Goal: Task Accomplishment & Management: Complete application form

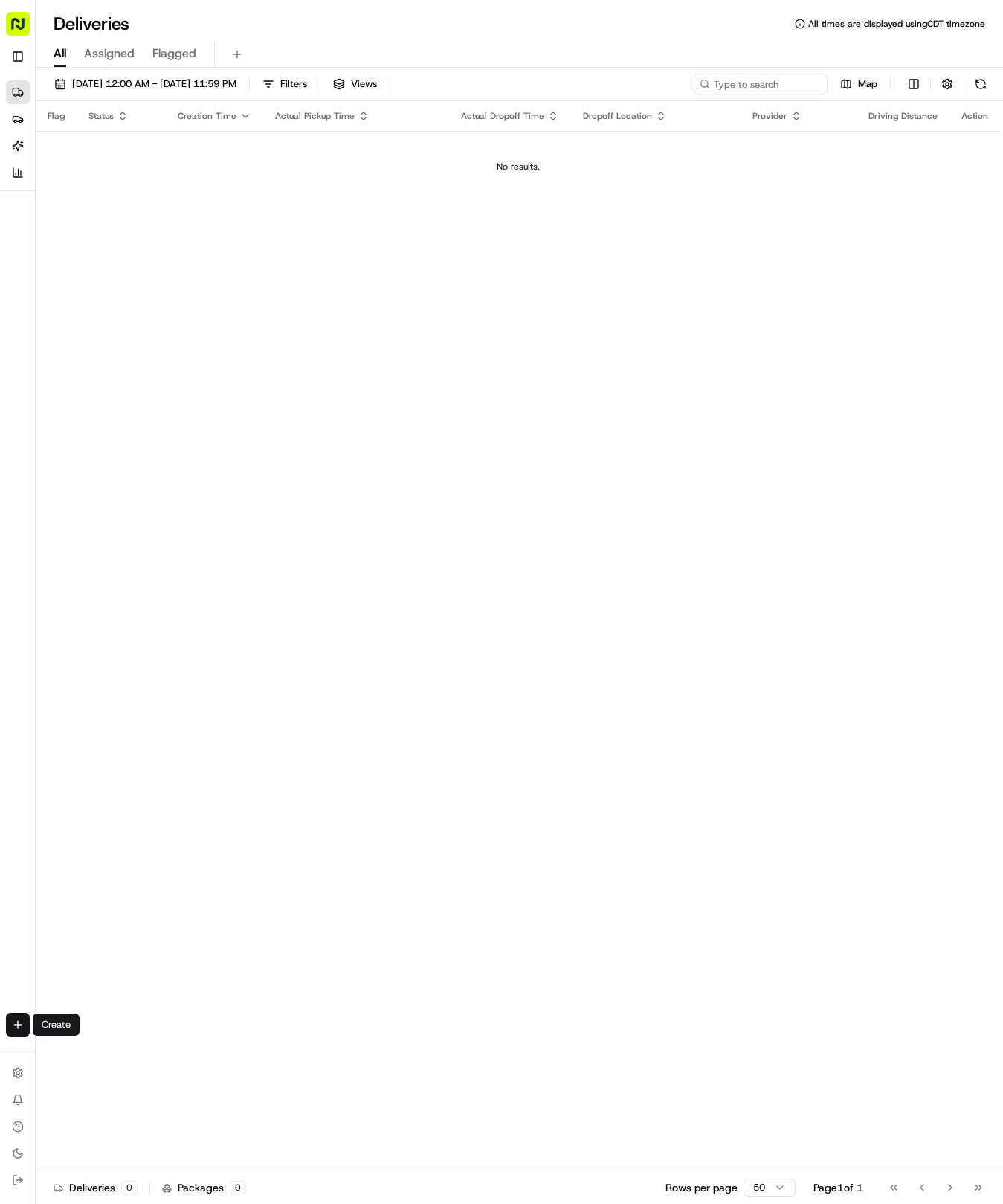
click at [10, 1022] on html "Tso Chinese 04 Round Rock [EMAIL_ADDRESS][DOMAIN_NAME] Toggle Sidebar Deliverie…" at bounding box center [502, 602] width 1003 height 1204
click at [67, 1050] on link "Delivery" at bounding box center [116, 1052] width 159 height 27
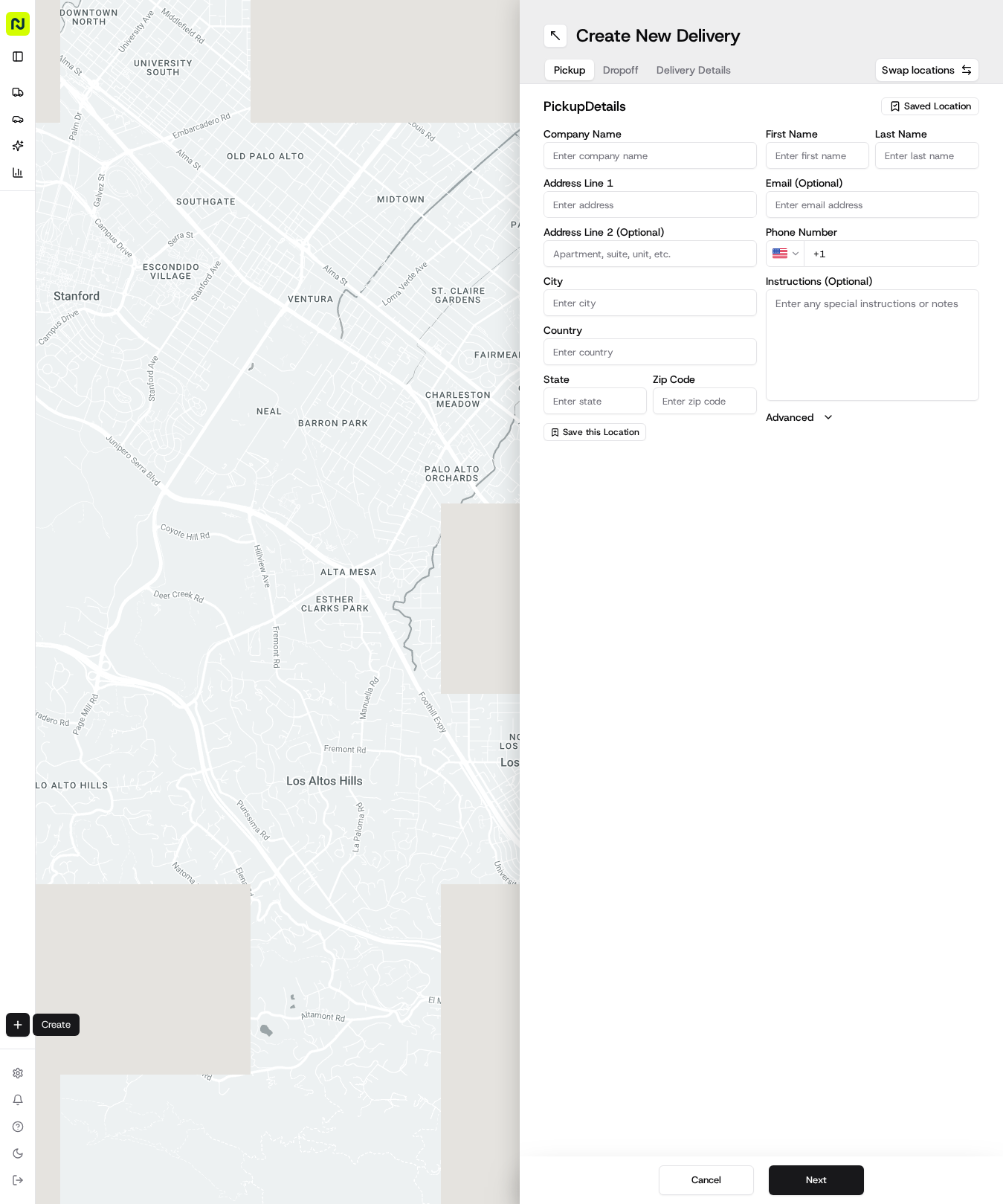
click at [922, 104] on span "Saved Location" at bounding box center [937, 106] width 67 height 13
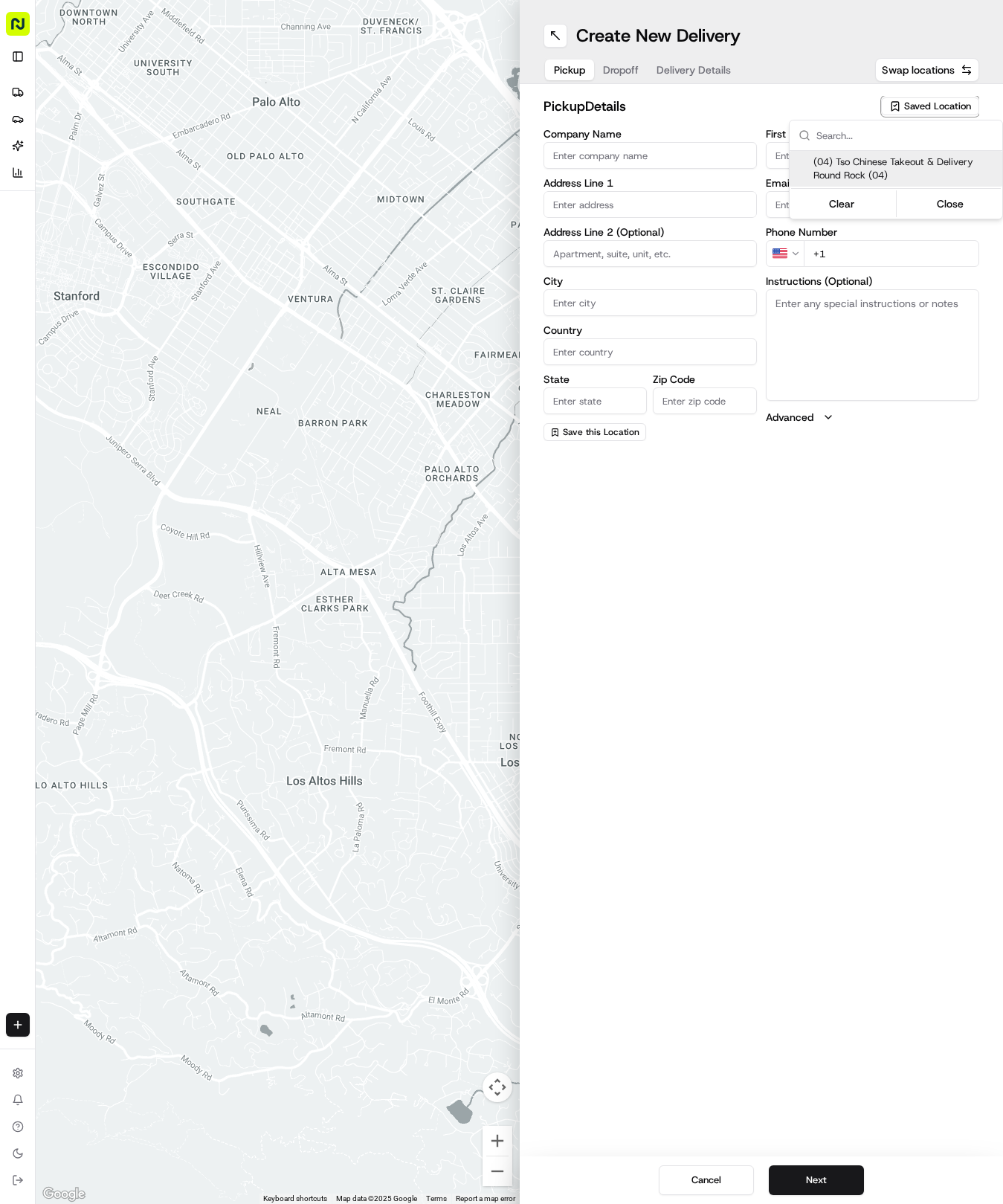
click at [857, 161] on span "(04) Tso Chinese Takeout & Delivery Round Rock (04)" at bounding box center [905, 169] width 183 height 27
type input "(04) Tso Chinese Takeout & Delivery Round Rock"
type input "2000 N [PERSON_NAME] St"
type input "Ste 108"
type input "Round Rock"
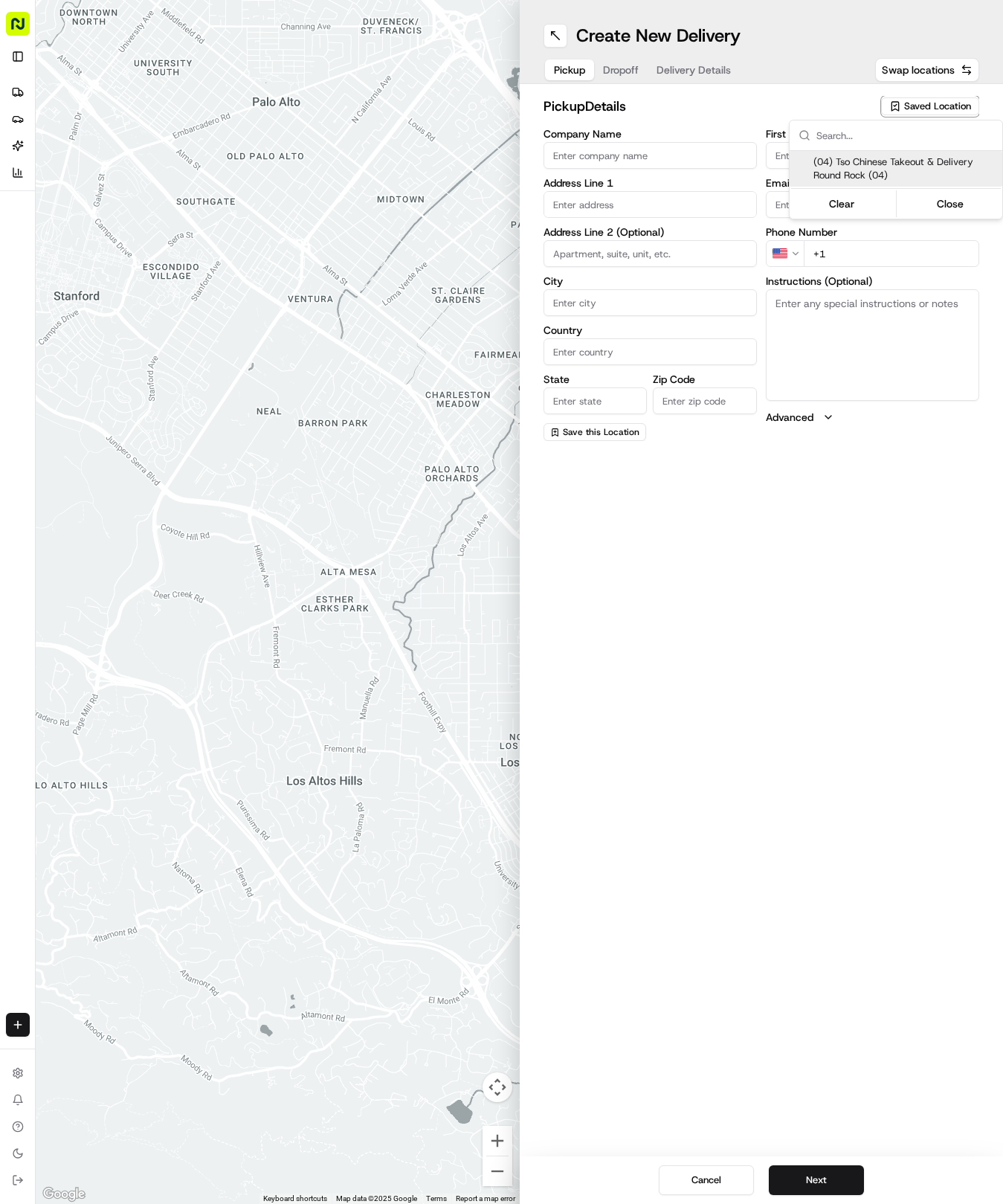
type input "US"
type input "[GEOGRAPHIC_DATA]"
type input "78664"
type input "Tso Chinese"
type input "Round Rock Manager"
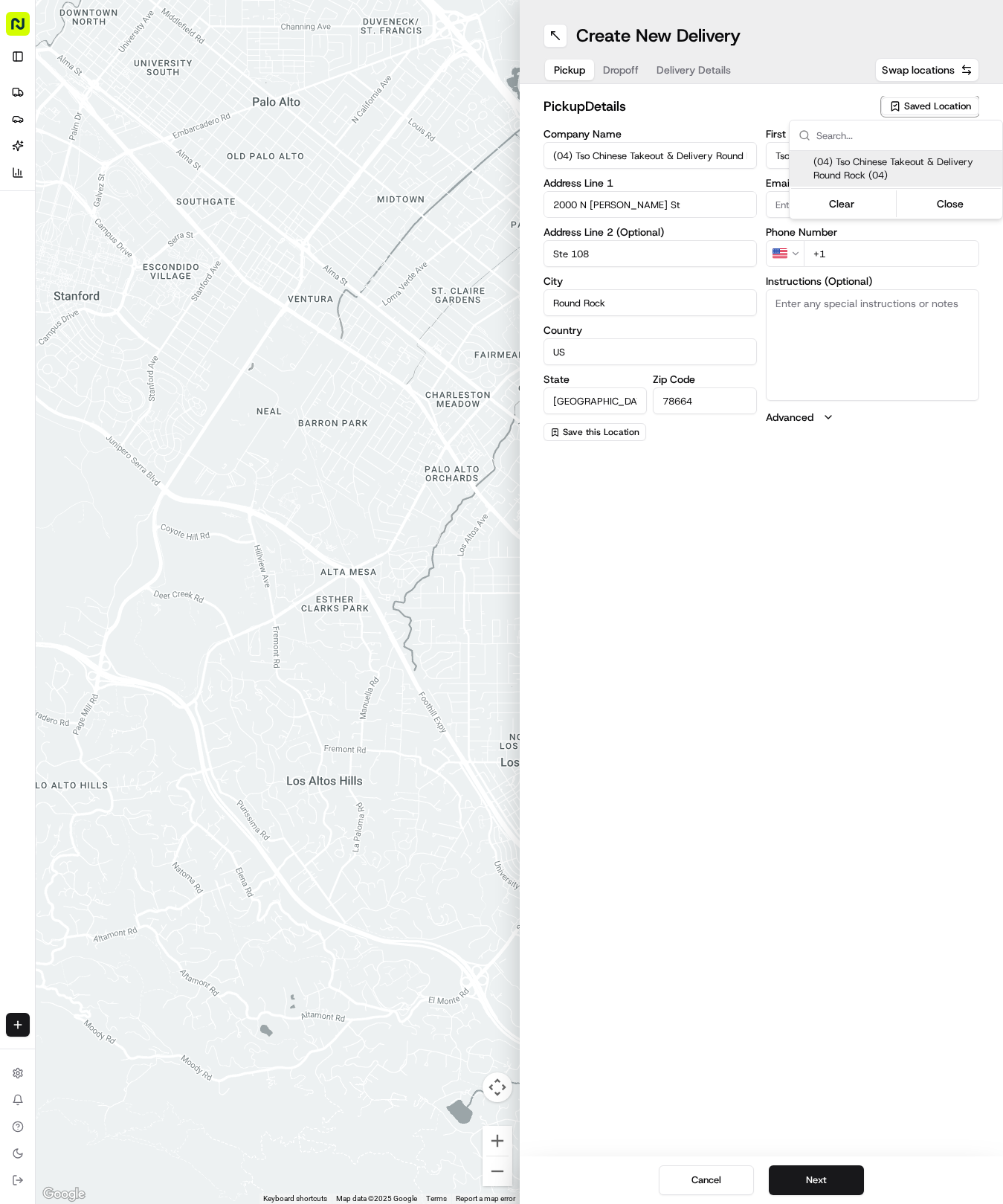
type input "[EMAIL_ADDRESS][DOMAIN_NAME]"
type input "[PHONE_NUMBER]"
type textarea "Submit a picture displaying address & food as Proof of Delivery. Envía una foto…"
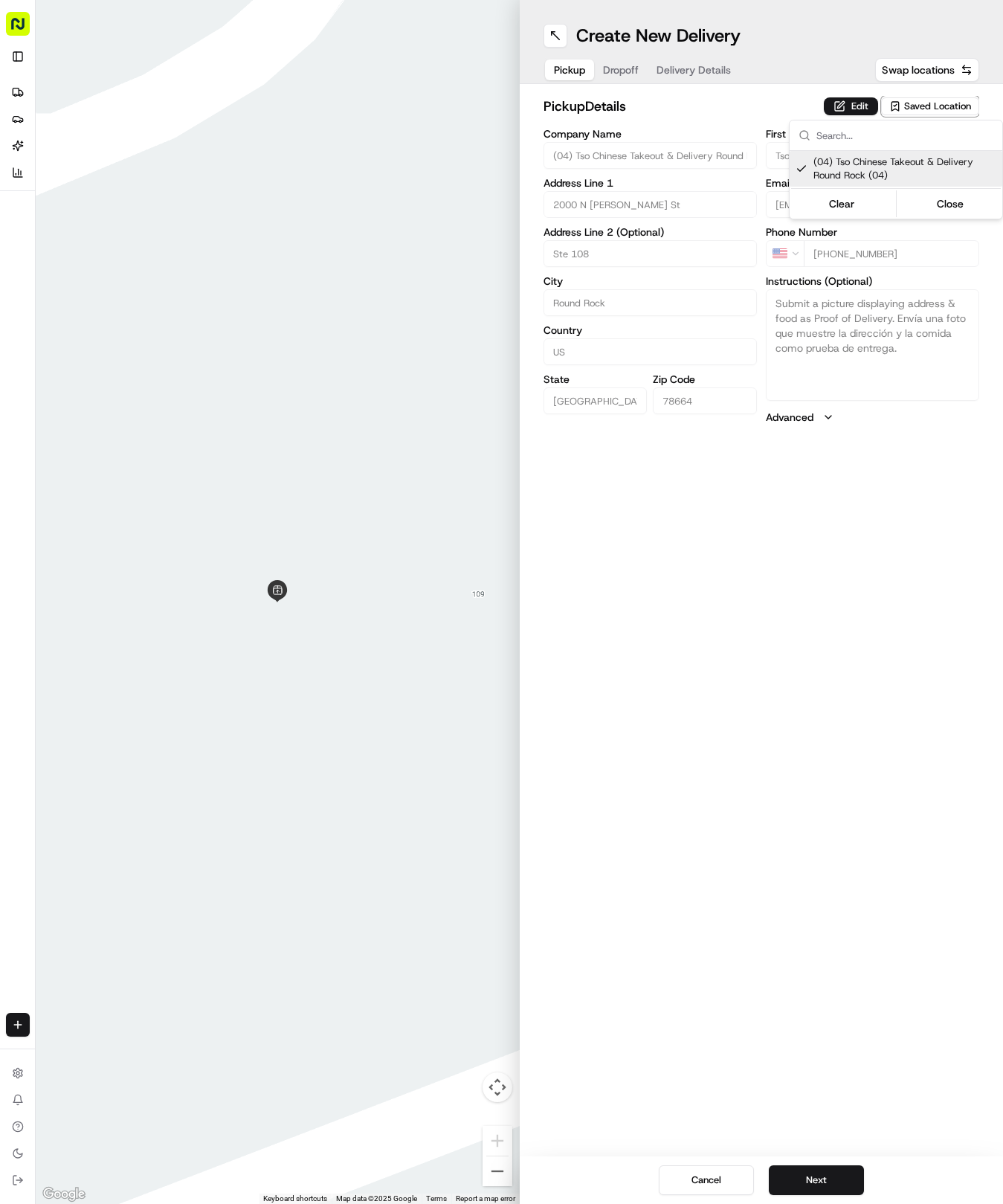
click at [698, 67] on html "Tso Chinese 04 Round Rock [EMAIL_ADDRESS][DOMAIN_NAME] Toggle Sidebar Deliverie…" at bounding box center [502, 602] width 1003 height 1204
click at [698, 67] on span "Delivery Details" at bounding box center [694, 70] width 75 height 15
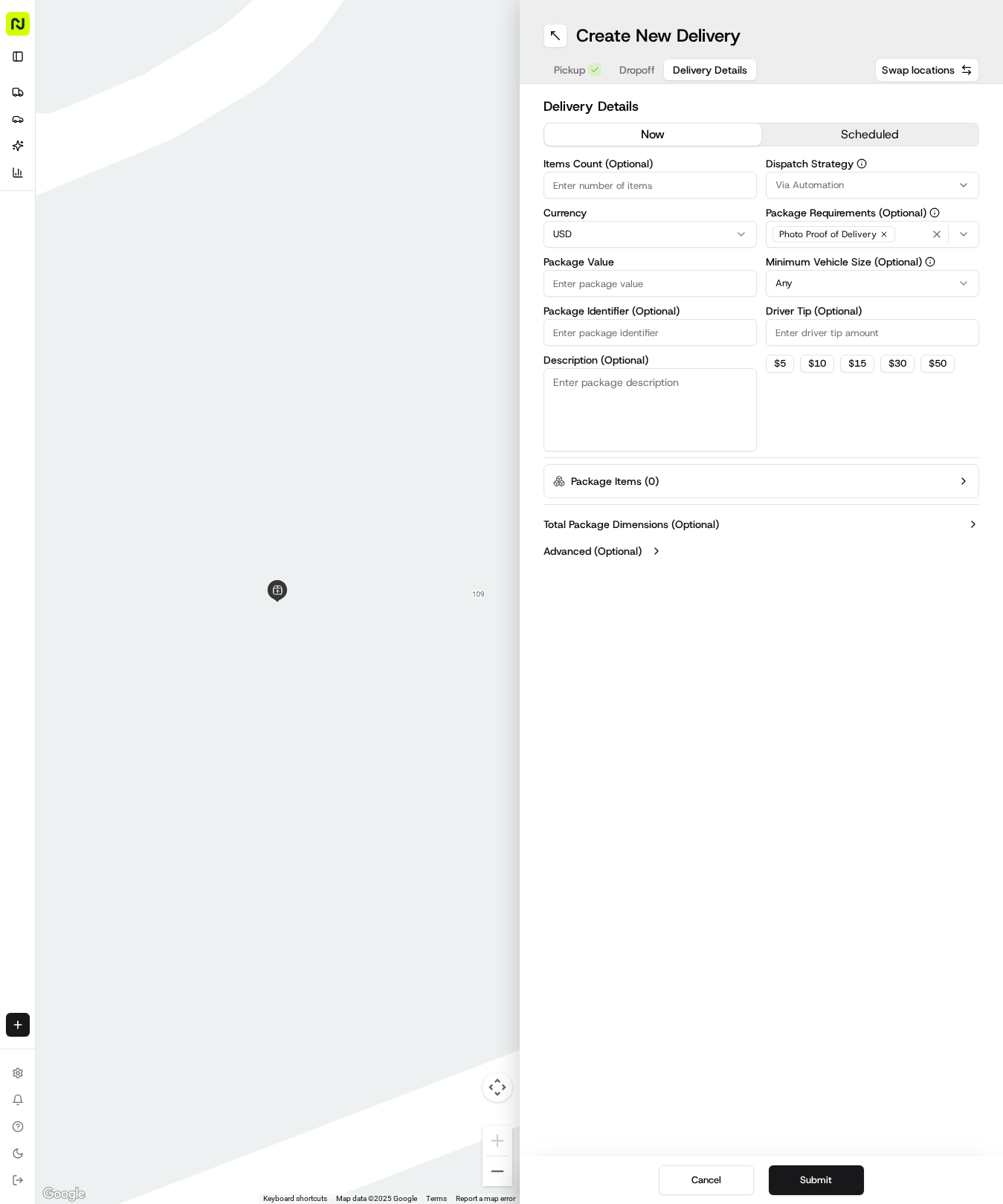
click at [610, 337] on input "Package Identifier (Optional)" at bounding box center [650, 332] width 214 height 27
paste input "LSQDLAW"
type input "LSQDLAW"
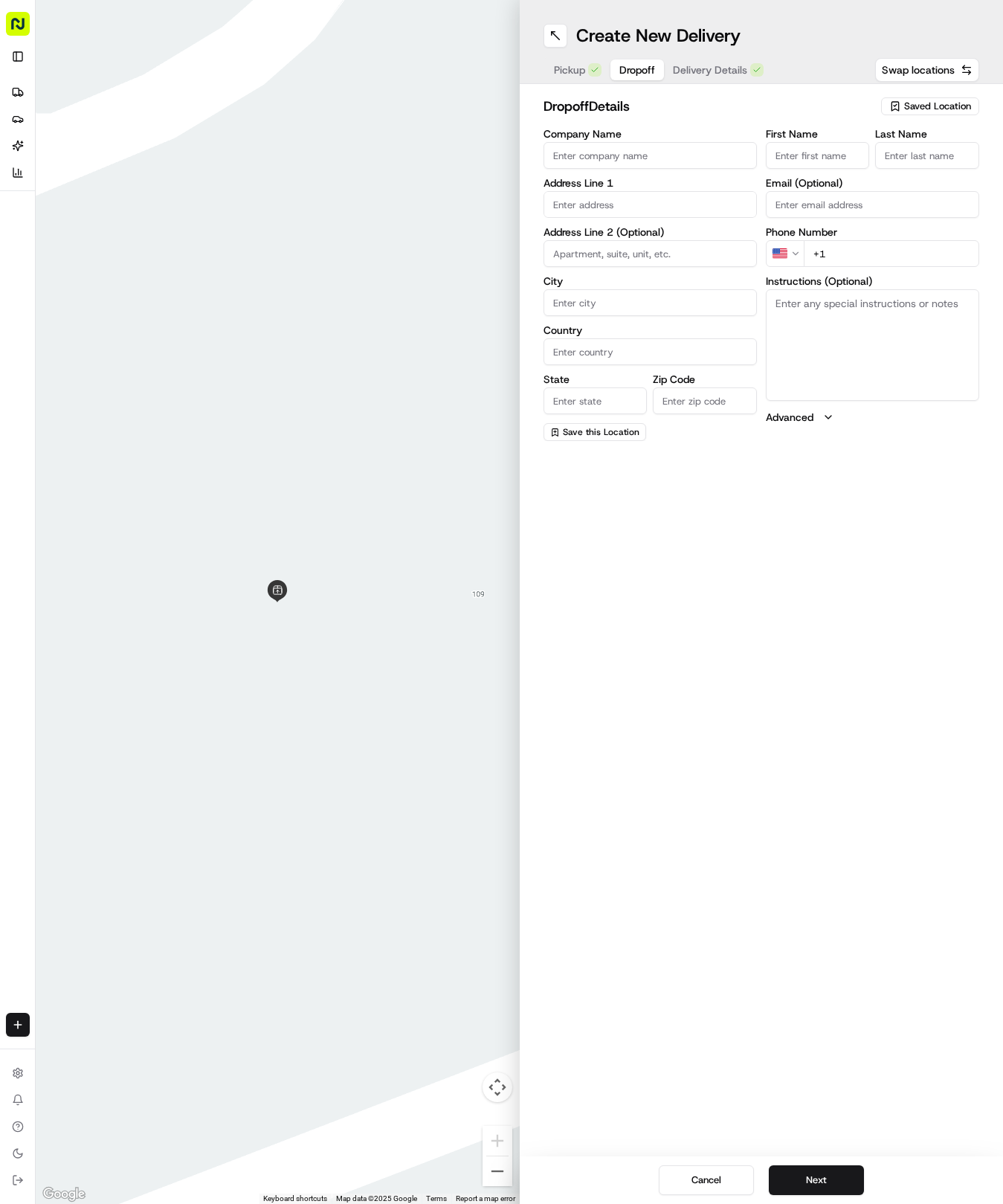
click at [628, 77] on button "Dropoff" at bounding box center [637, 70] width 54 height 21
click at [834, 157] on input "First Name" at bounding box center [818, 155] width 104 height 27
type input "[PERSON_NAME]"
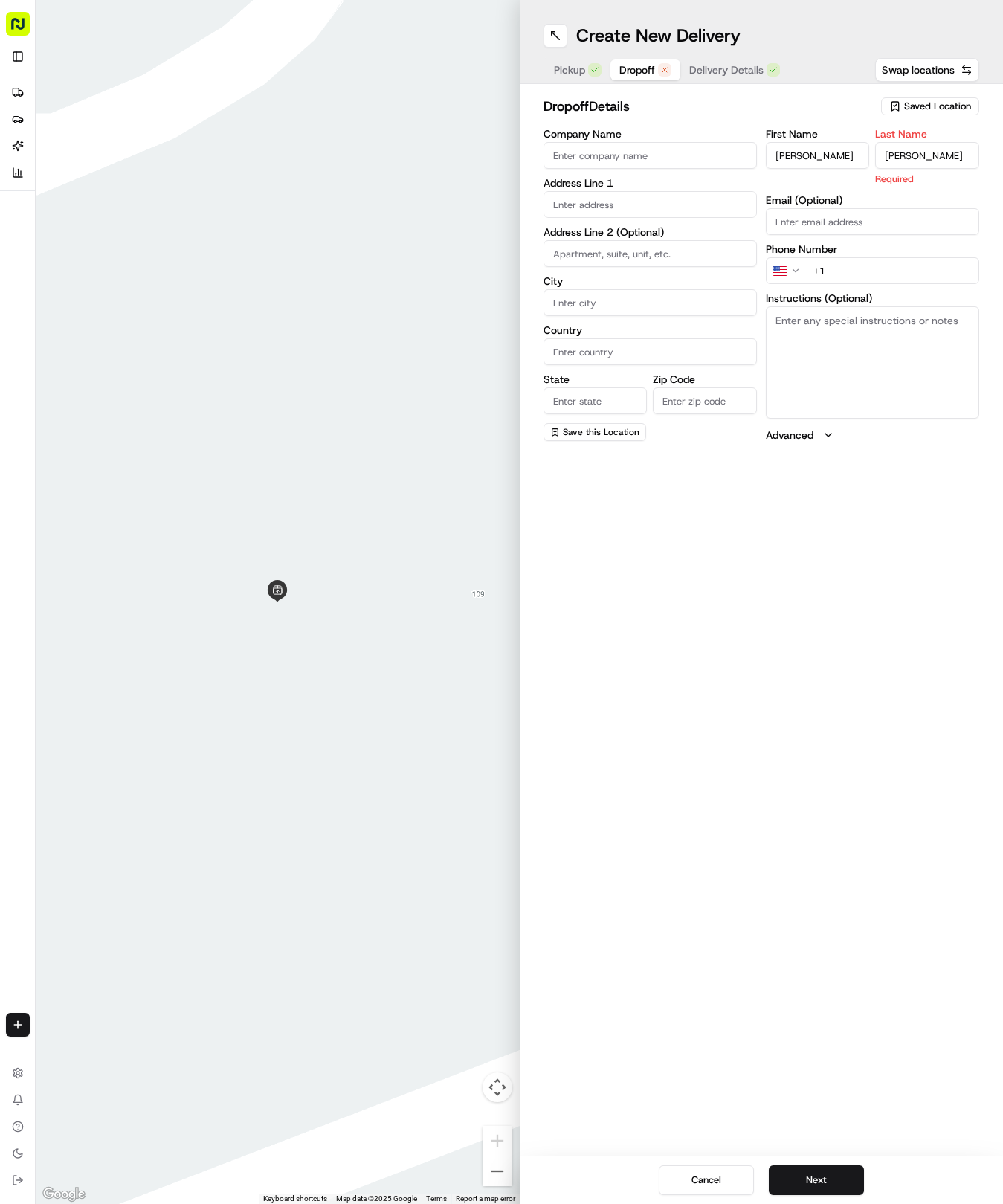
type input "[PERSON_NAME]"
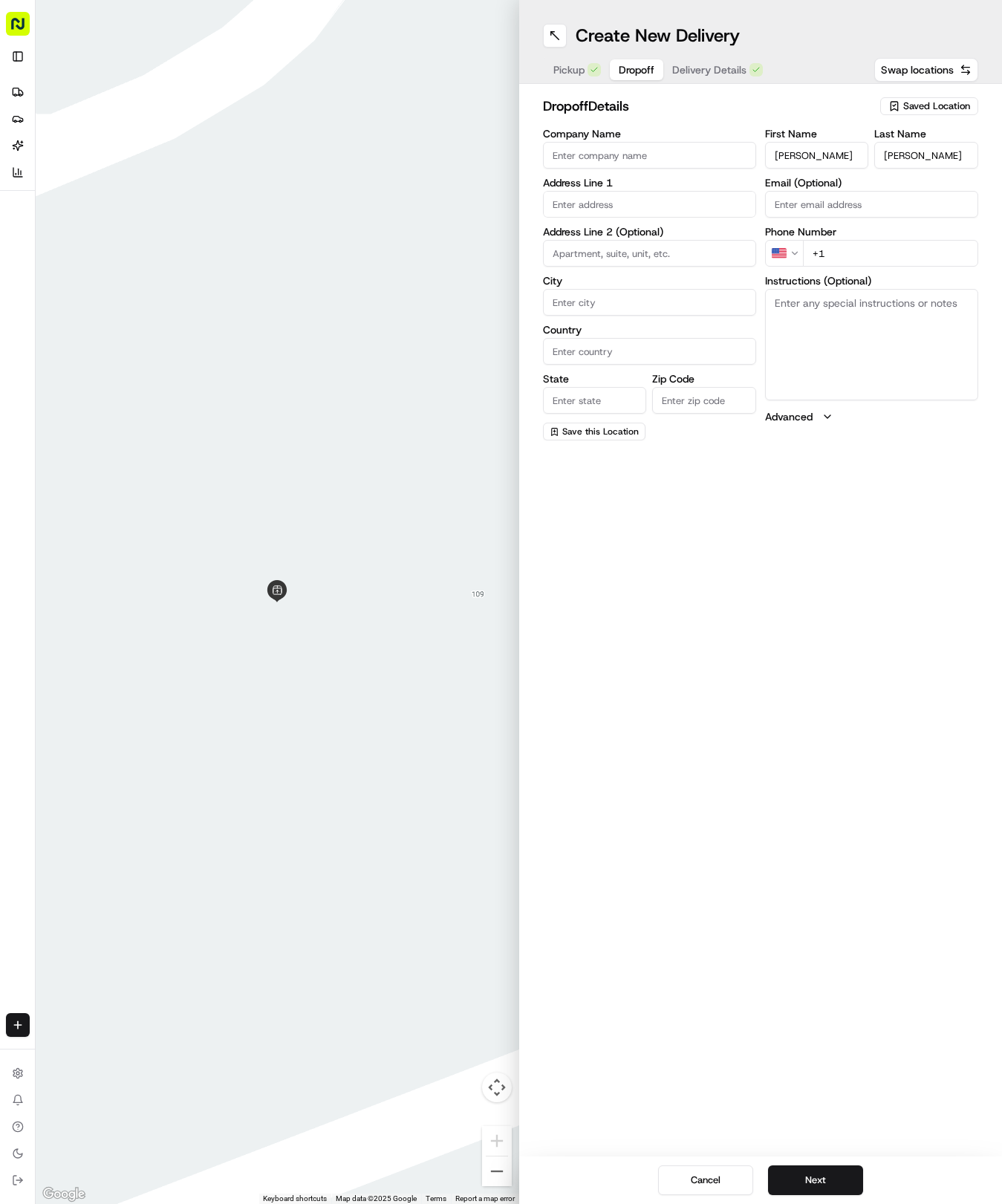
click at [639, 208] on input "text" at bounding box center [649, 204] width 214 height 27
type input "[STREET_ADDRESS][PERSON_NAME]"
type input "Round Rock"
type input "[GEOGRAPHIC_DATA]"
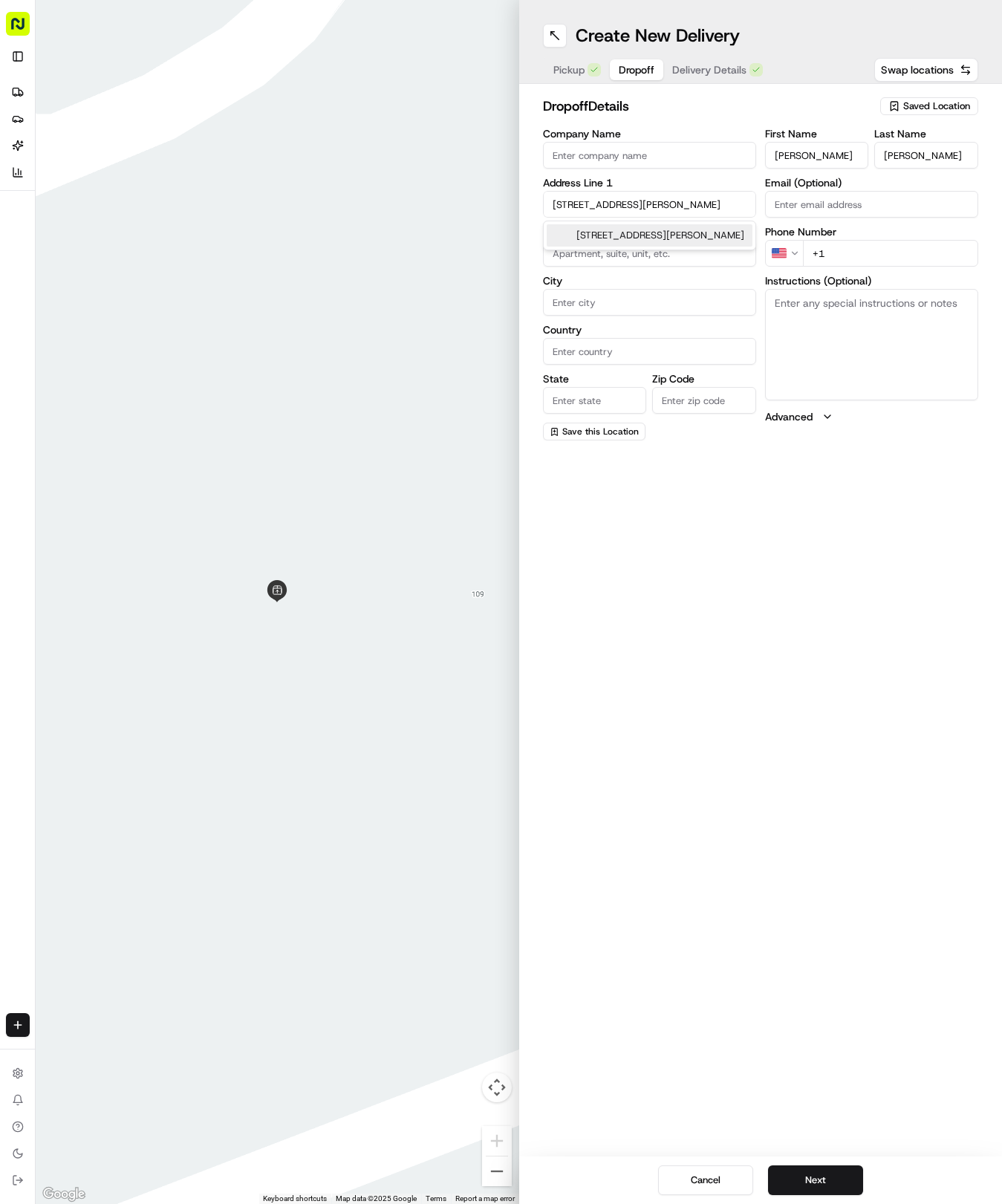
type input "78665"
type input "[STREET_ADDRESS][PERSON_NAME]"
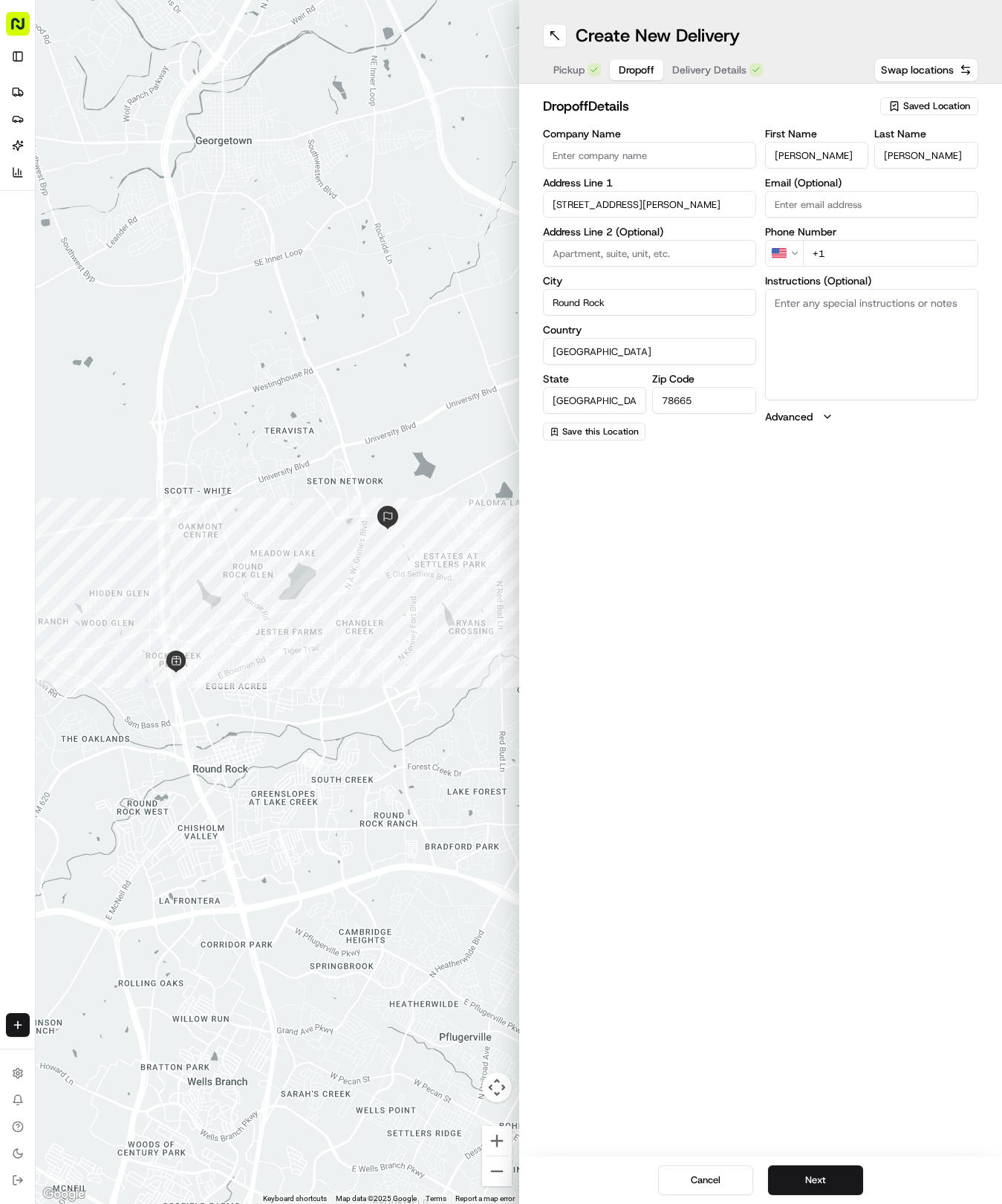
click at [867, 254] on input "+1" at bounding box center [891, 253] width 175 height 27
type input "[PHONE_NUMBER]"
click at [792, 329] on textarea "Instructions (Optional)" at bounding box center [872, 345] width 214 height 111
click at [865, 350] on textarea "Instructions (Optional)" at bounding box center [872, 345] width 214 height 111
paste textarea "Please call me at [PHONE_NUMBER] upon arrival and ring the doorbell so I can me…"
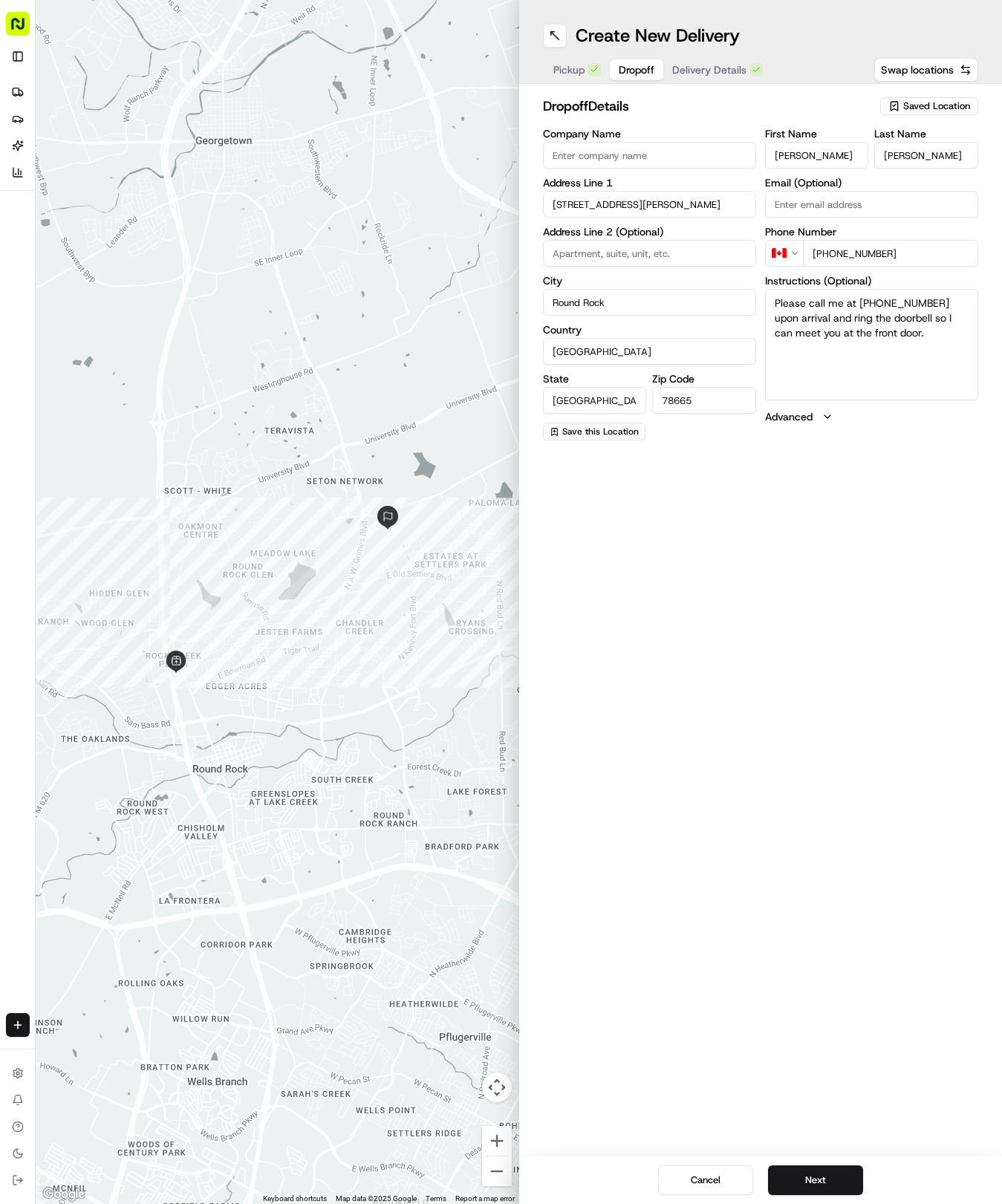
type textarea "Please call me at [PHONE_NUMBER] upon arrival and ring the doorbell so I can me…"
click at [723, 53] on div "Create New Delivery Pickup Dropoff Delivery Details Swap locations" at bounding box center [761, 42] width 484 height 84
click at [831, 1180] on button "Next" at bounding box center [816, 1180] width 96 height 30
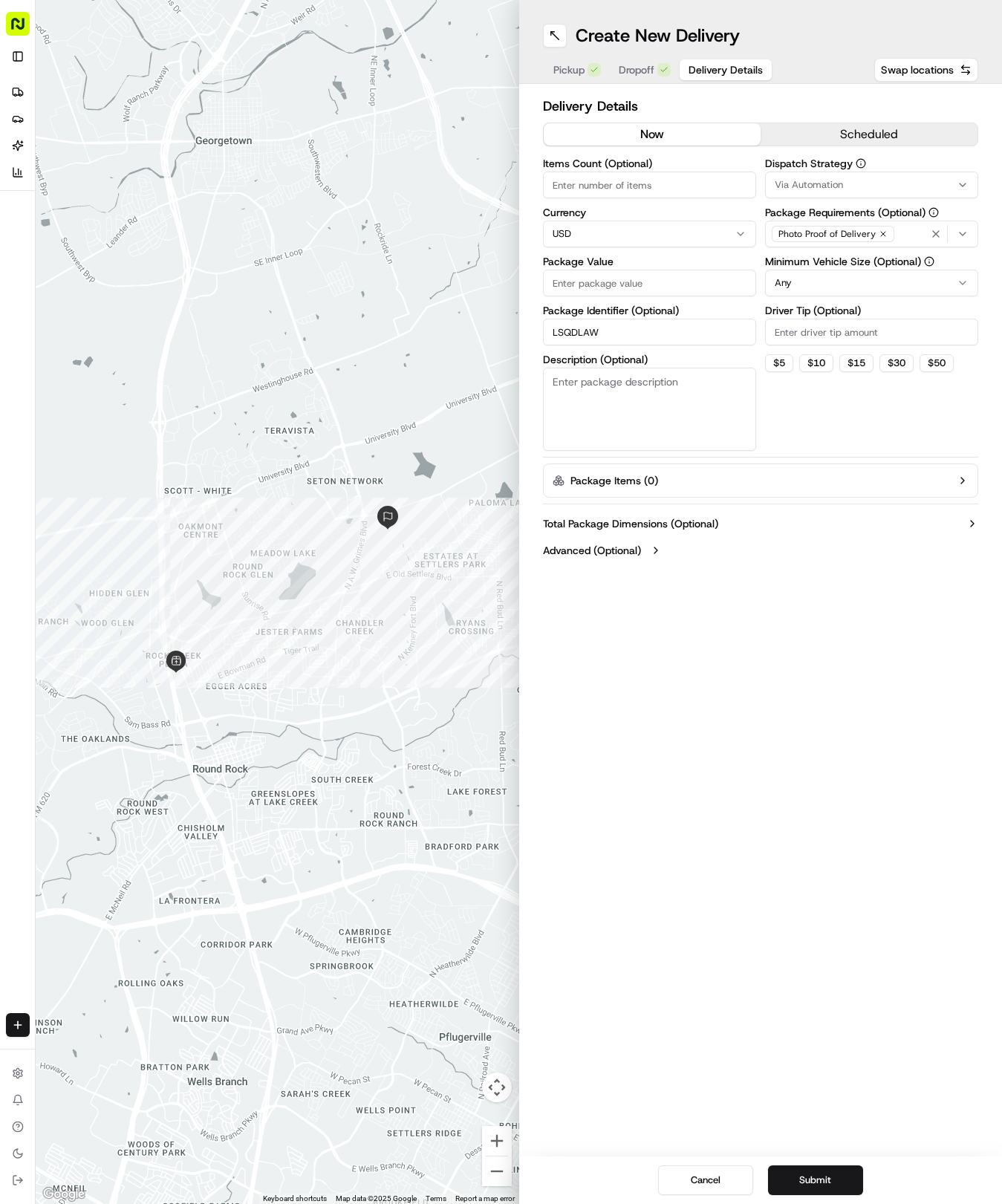
click at [629, 285] on input "Package Value" at bounding box center [649, 283] width 214 height 27
type input "62.57"
click at [781, 188] on span "Via Automation" at bounding box center [808, 184] width 69 height 13
click at [798, 258] on div "Tso Round Rock Strategy" at bounding box center [872, 266] width 213 height 23
drag, startPoint x: 804, startPoint y: 381, endPoint x: 784, endPoint y: 293, distance: 90.2
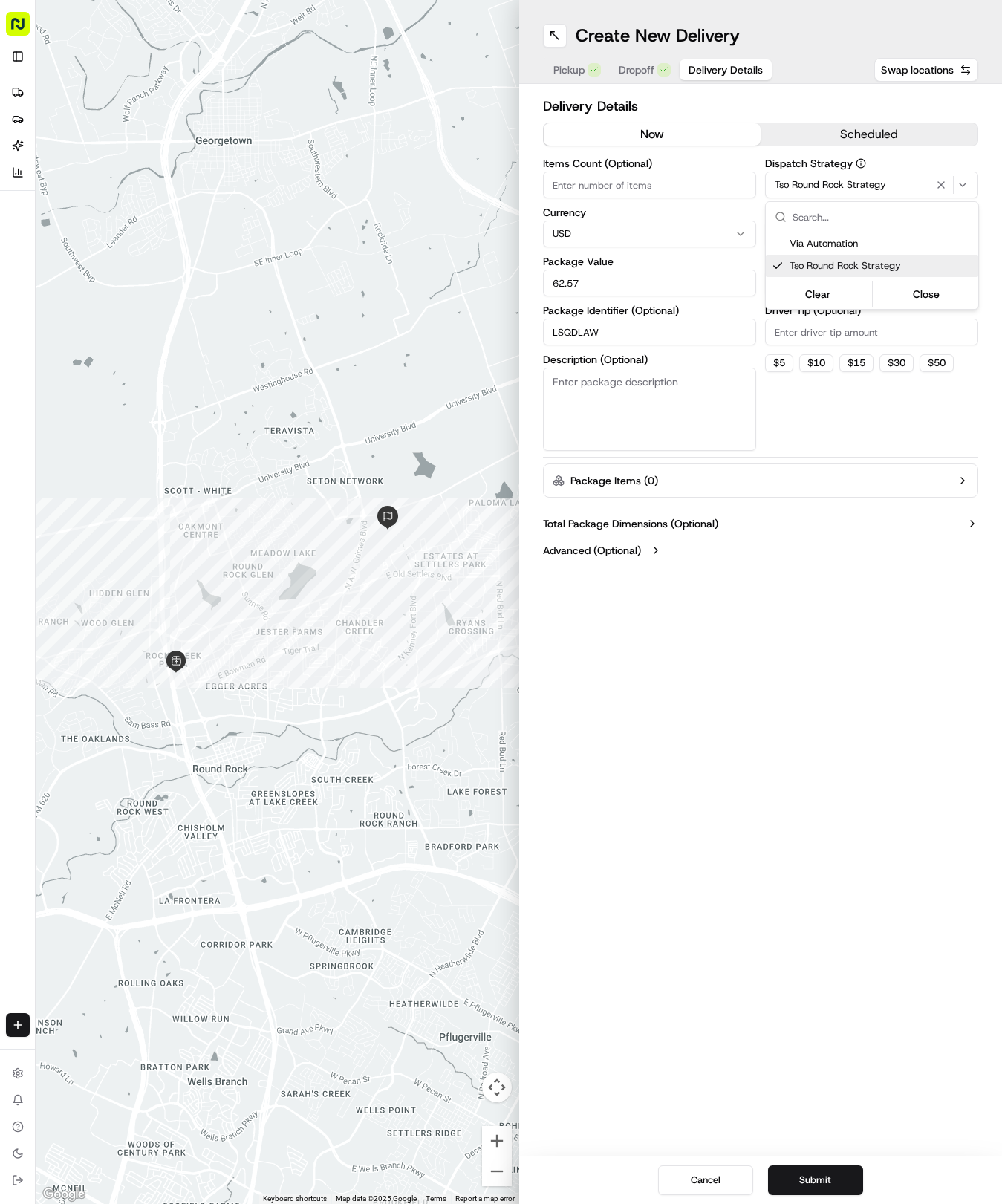
click at [804, 372] on html "Tso Chinese 04 Round Rock [EMAIL_ADDRESS][DOMAIN_NAME] Toggle Sidebar Deliverie…" at bounding box center [501, 602] width 1002 height 1204
click at [784, 279] on html "Tso Chinese 04 Round Rock [EMAIL_ADDRESS][DOMAIN_NAME] Toggle Sidebar Deliverie…" at bounding box center [501, 602] width 1002 height 1204
click at [796, 325] on input "Driver Tip (Optional)" at bounding box center [872, 332] width 214 height 27
type input "2"
drag, startPoint x: 851, startPoint y: 1186, endPoint x: 842, endPoint y: 1177, distance: 12.7
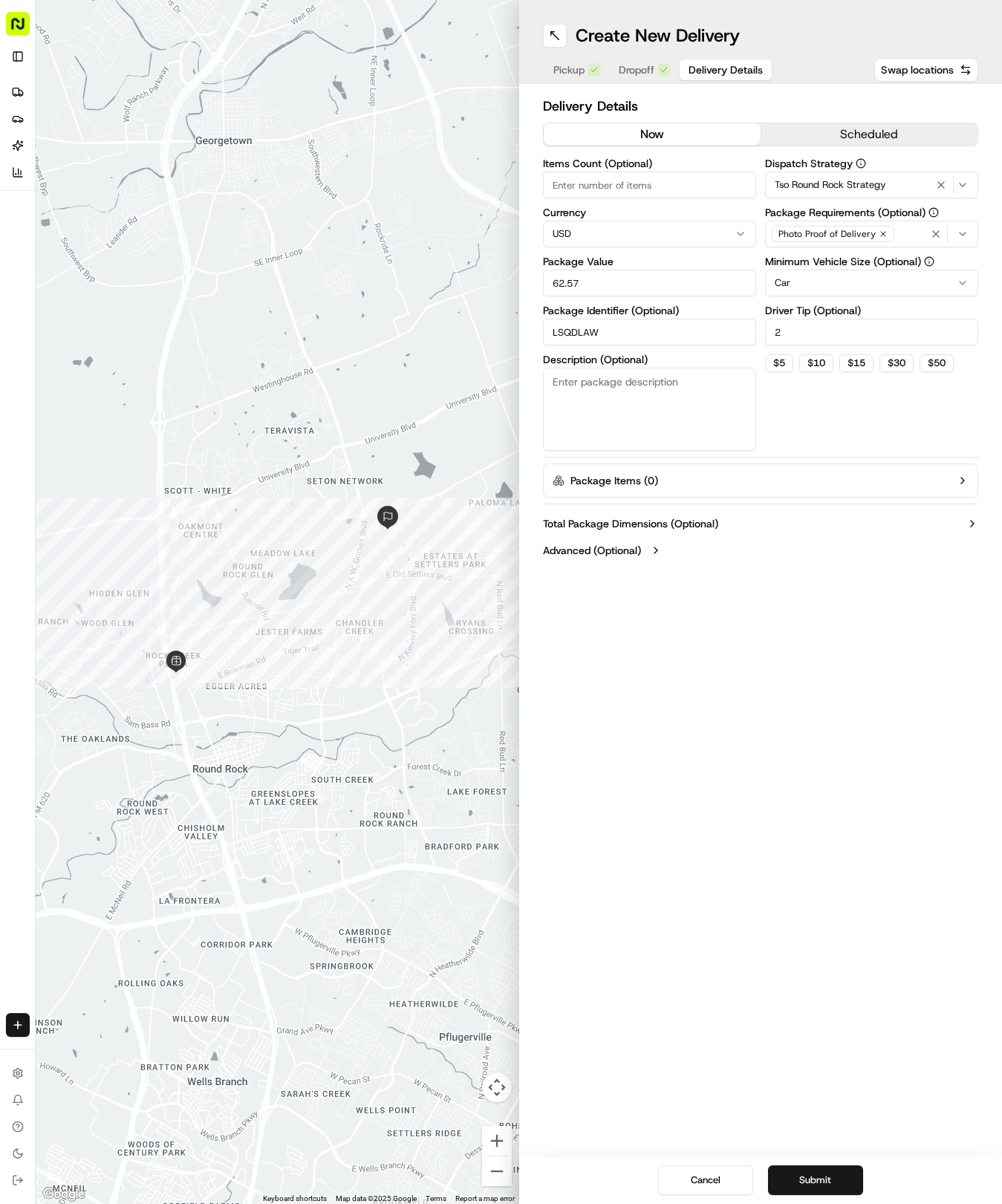
click at [850, 1186] on button "Submit" at bounding box center [816, 1180] width 96 height 30
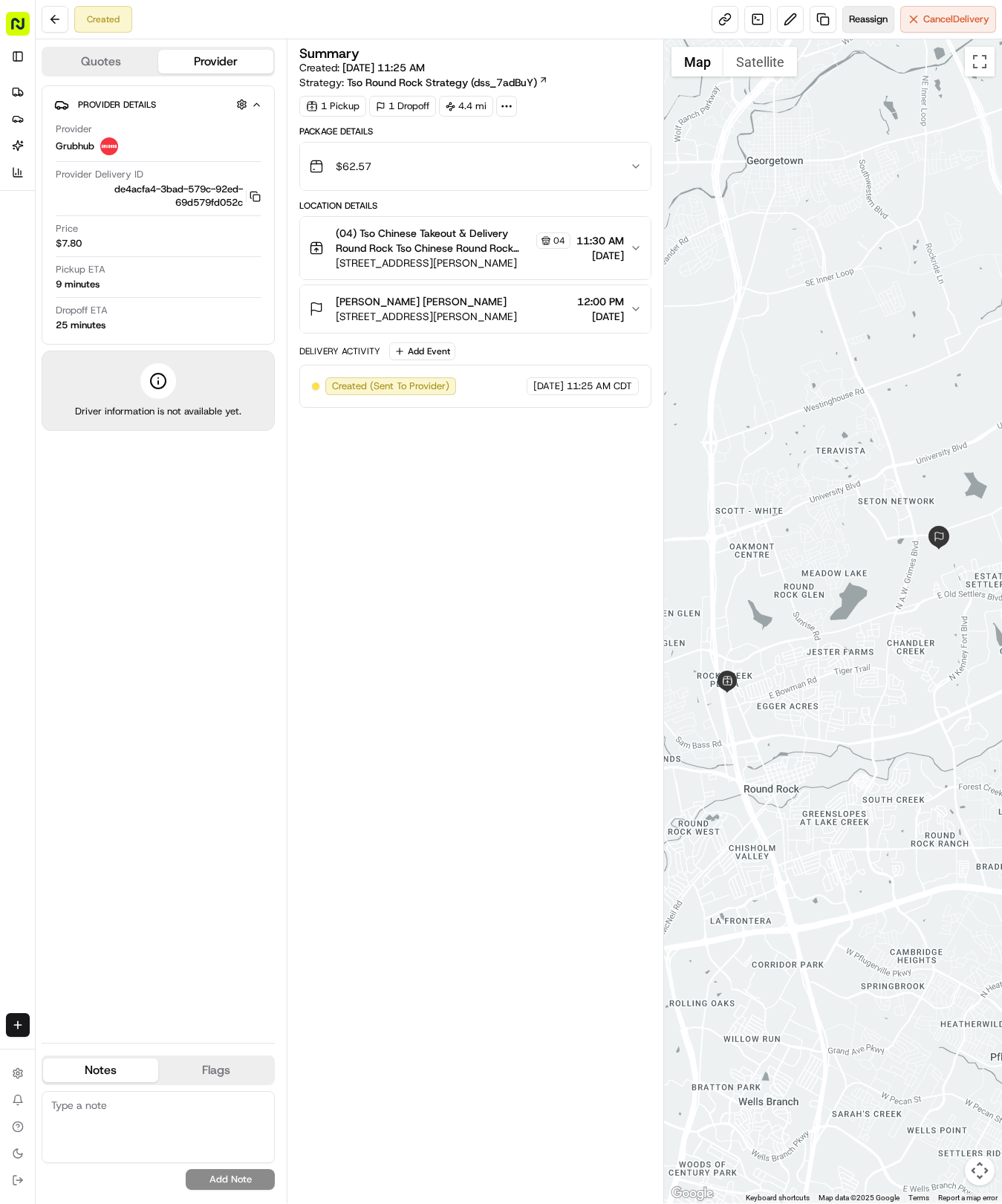
click at [872, 23] on span "Reassign" at bounding box center [868, 19] width 38 height 13
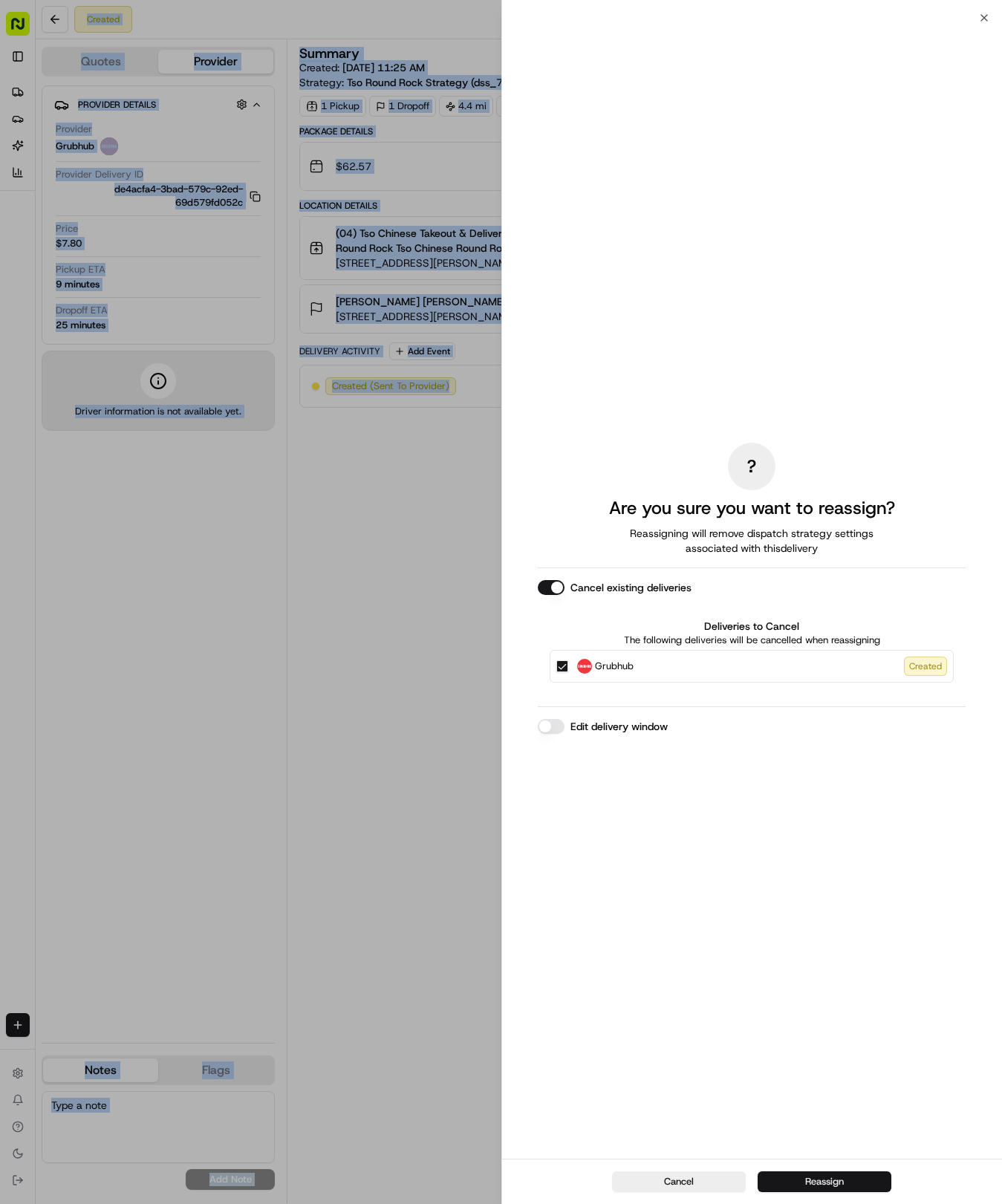
click at [831, 1188] on button "Reassign" at bounding box center [825, 1181] width 134 height 21
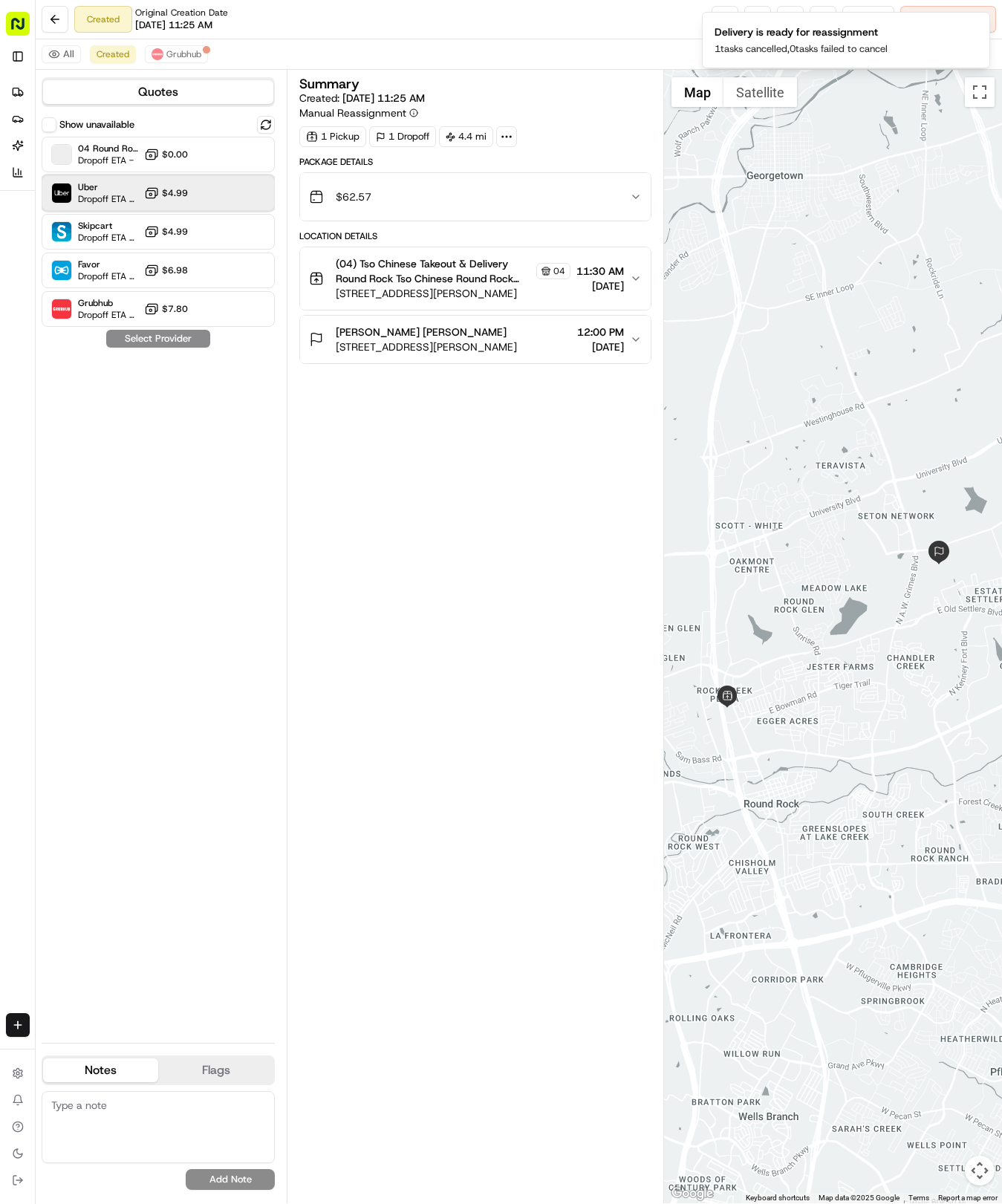
click at [219, 188] on div "Uber Dropoff ETA 25 minutes $4.99" at bounding box center [158, 193] width 234 height 36
click at [161, 339] on button "Assign Provider" at bounding box center [157, 339] width 105 height 18
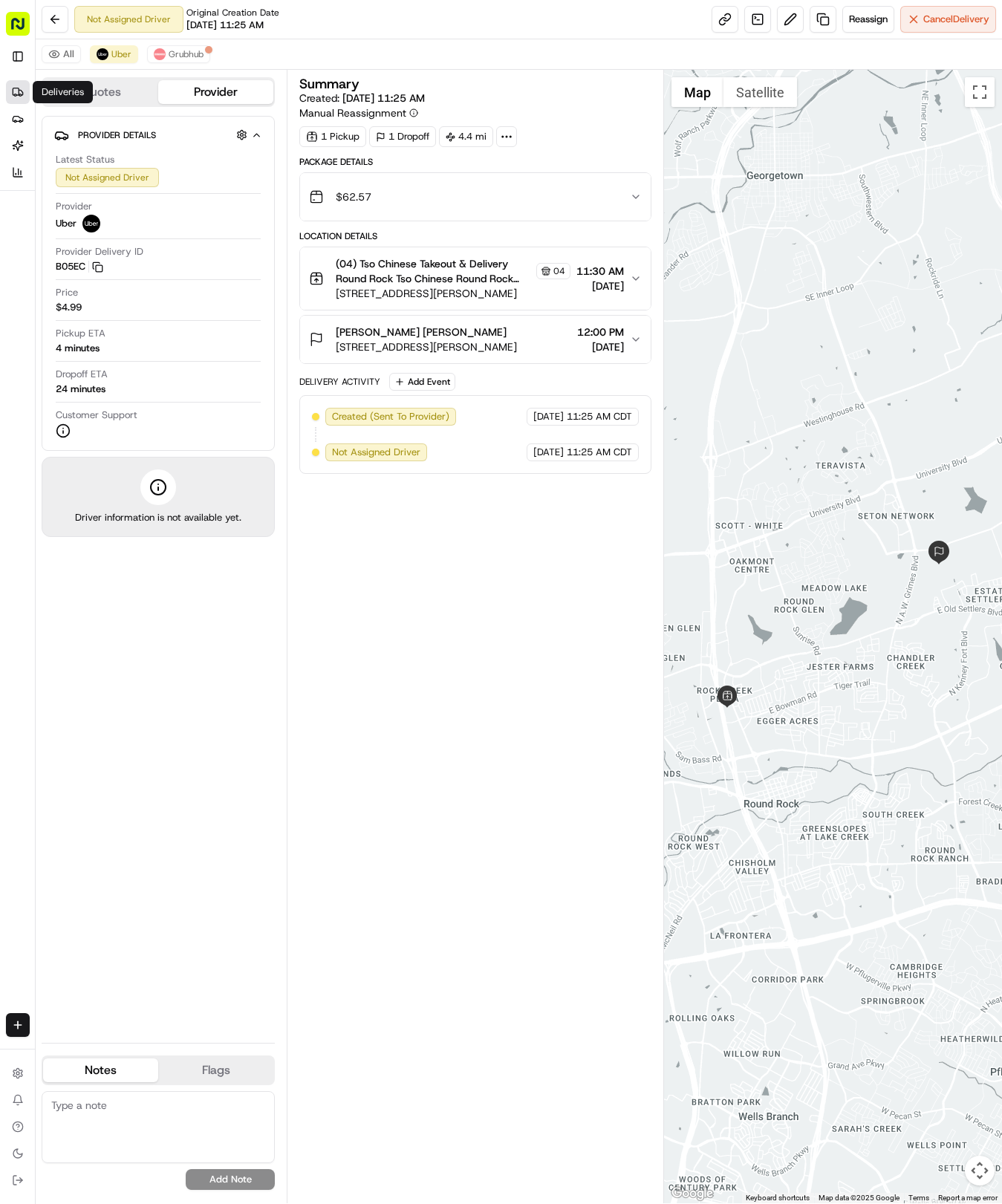
click at [21, 97] on icon at bounding box center [18, 92] width 12 height 12
